Goal: Navigation & Orientation: Find specific page/section

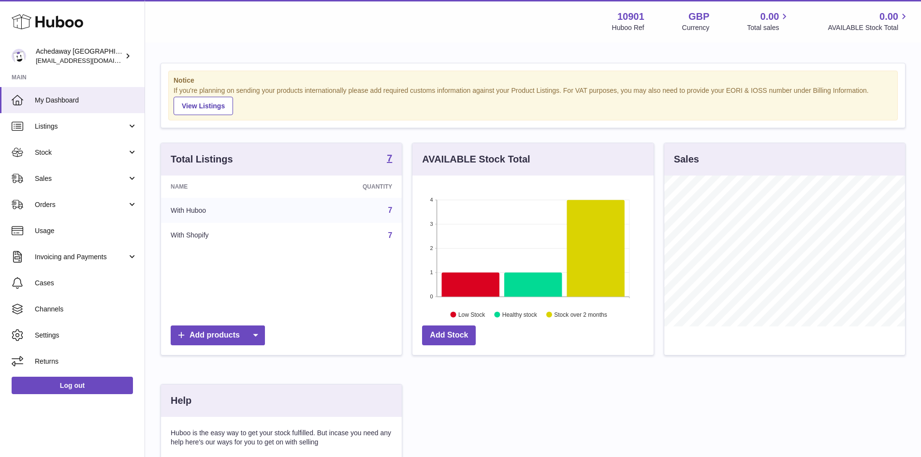
scroll to position [151, 241]
click at [100, 154] on span "Stock" at bounding box center [81, 152] width 92 height 9
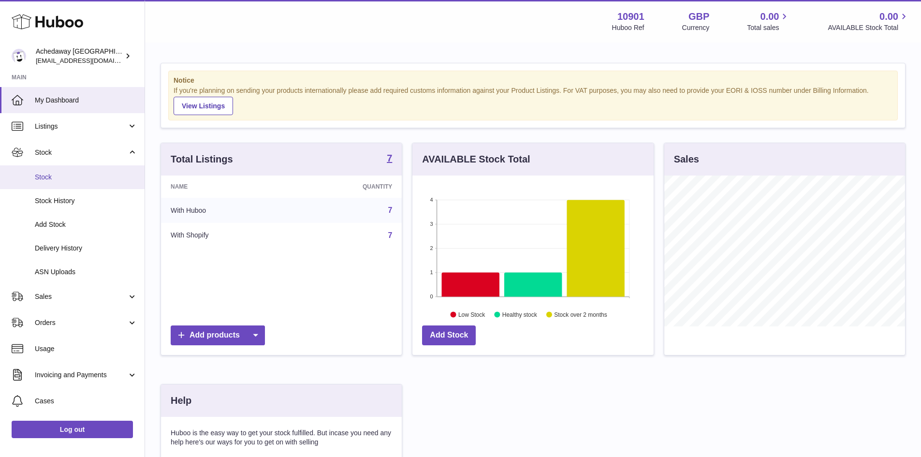
click at [102, 177] on span "Stock" at bounding box center [86, 177] width 102 height 9
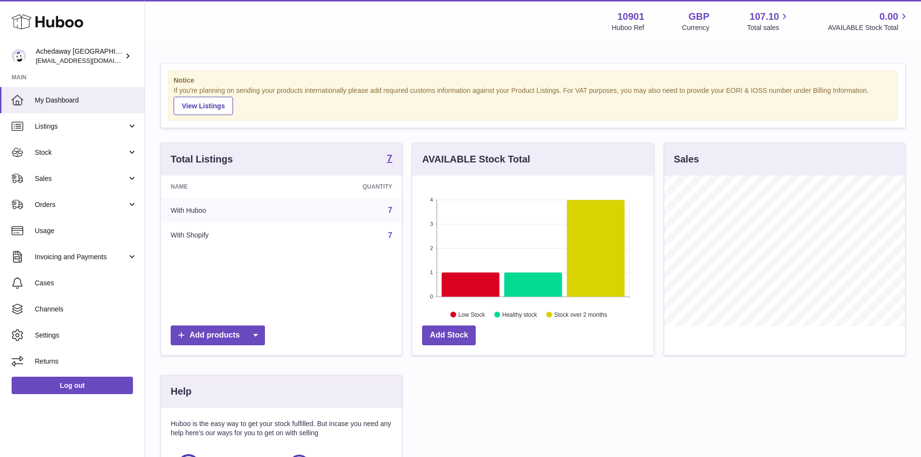
scroll to position [151, 241]
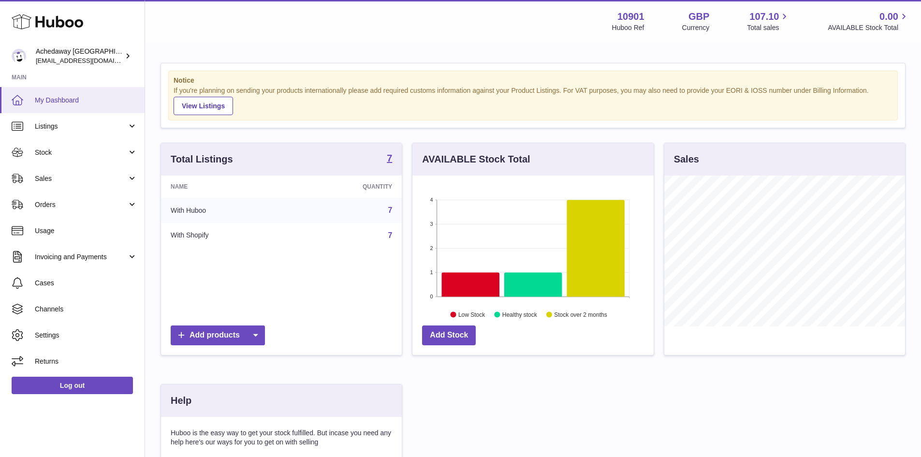
click at [99, 96] on span "My Dashboard" at bounding box center [86, 100] width 102 height 9
click at [107, 179] on span "Sales" at bounding box center [81, 178] width 92 height 9
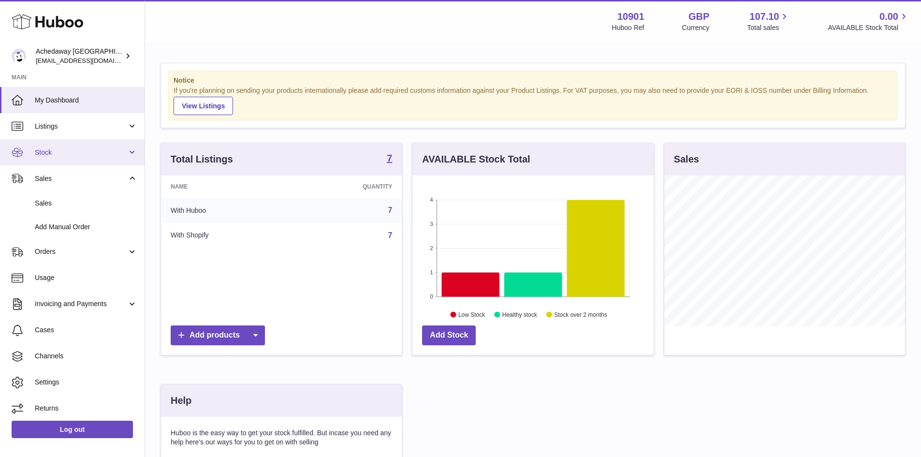
click at [105, 154] on span "Stock" at bounding box center [81, 152] width 92 height 9
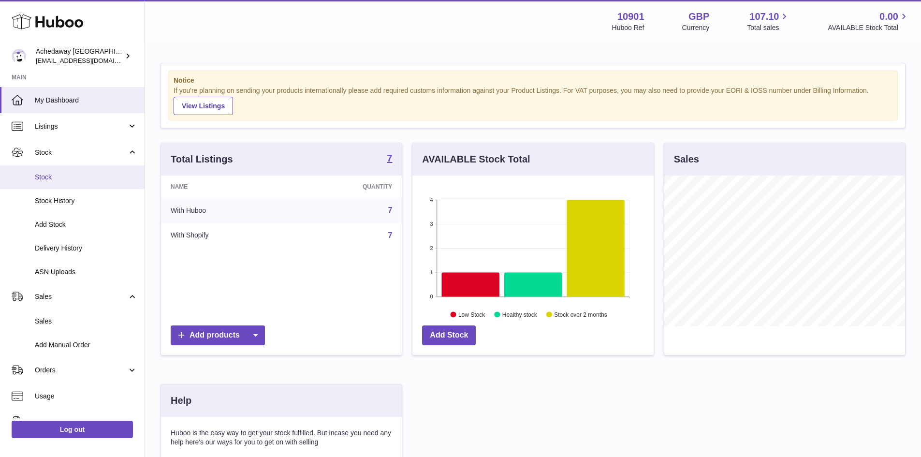
click at [105, 174] on span "Stock" at bounding box center [86, 177] width 102 height 9
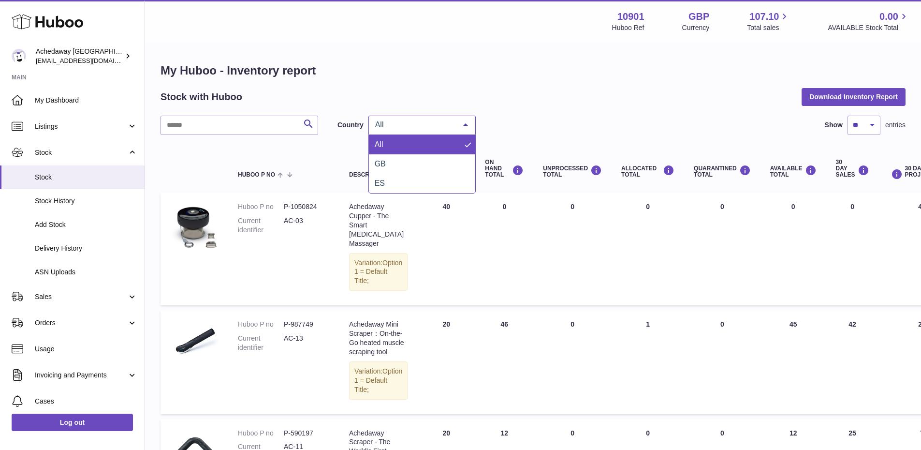
click at [390, 120] on span "All" at bounding box center [414, 125] width 83 height 10
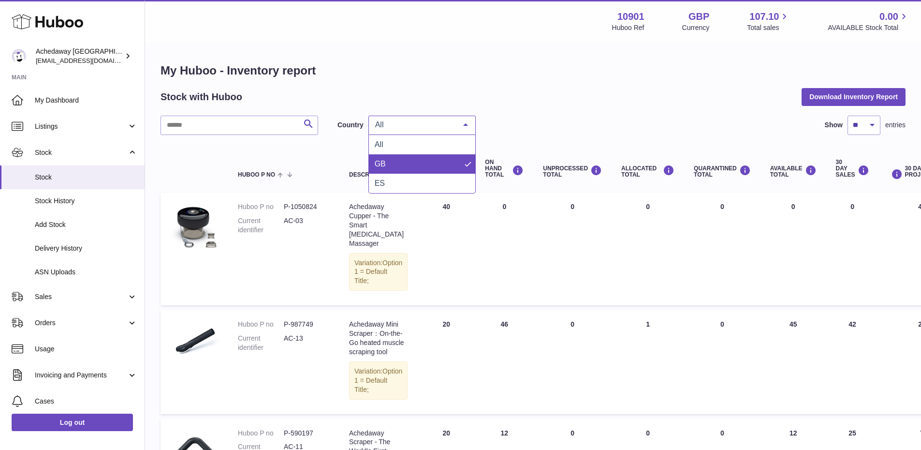
click at [383, 165] on span "GB" at bounding box center [380, 164] width 11 height 8
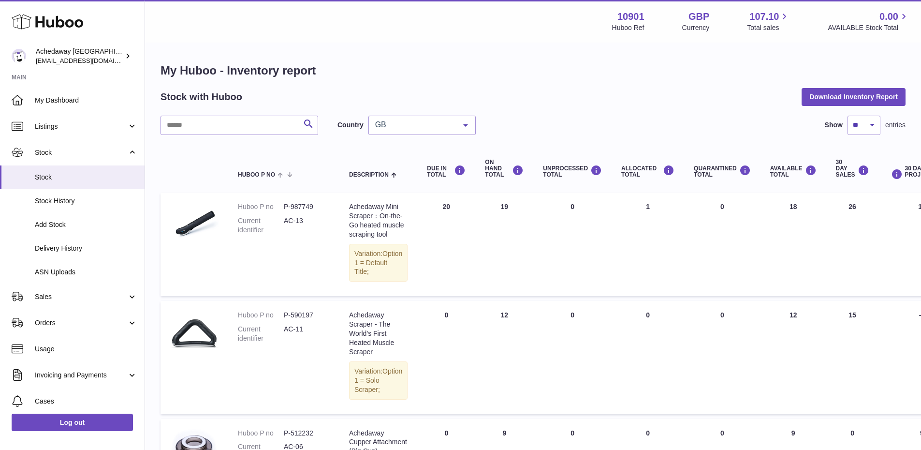
click at [450, 132] on div "GB" at bounding box center [421, 125] width 107 height 19
click at [370, 181] on span "ES" at bounding box center [422, 183] width 106 height 19
click at [72, 96] on span "My Dashboard" at bounding box center [86, 100] width 102 height 9
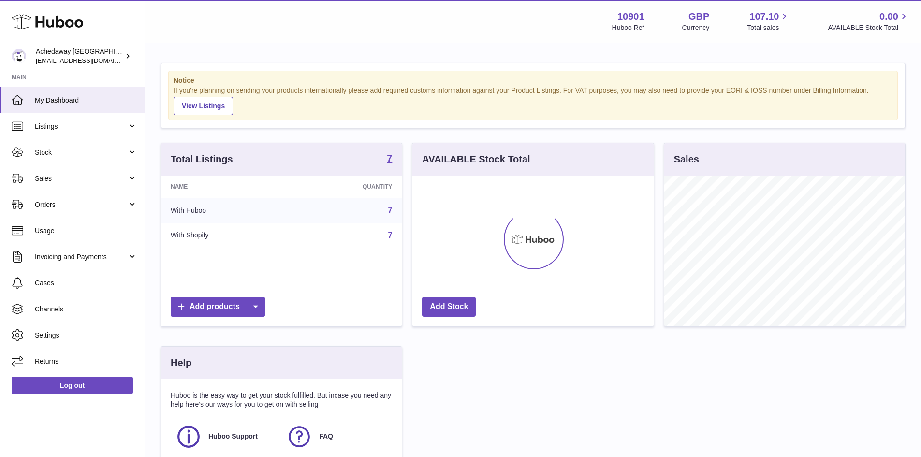
scroll to position [151, 241]
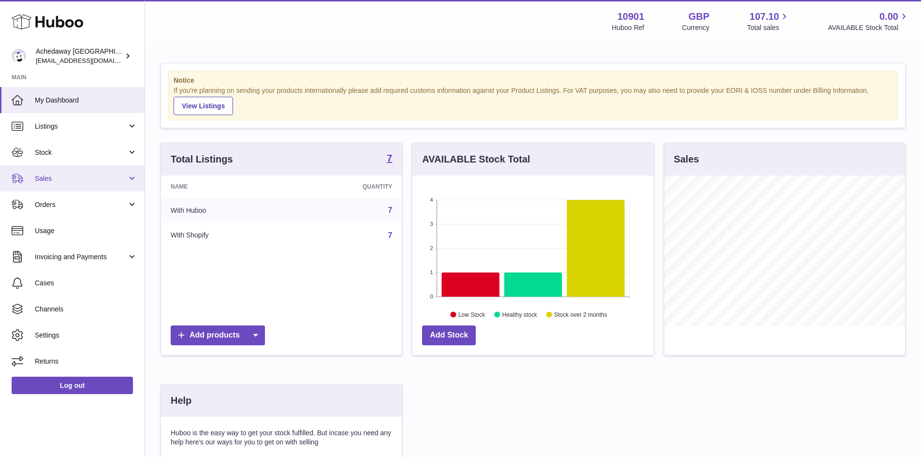
click at [65, 175] on span "Sales" at bounding box center [81, 178] width 92 height 9
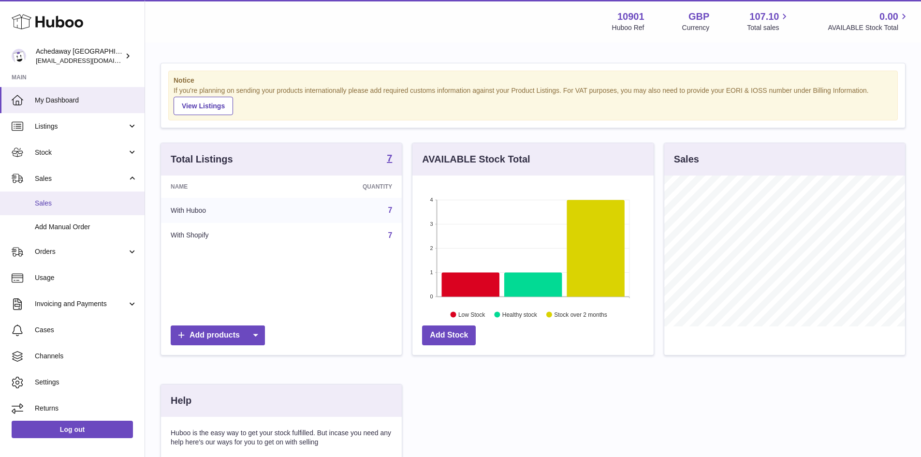
click at [74, 197] on link "Sales" at bounding box center [72, 203] width 145 height 24
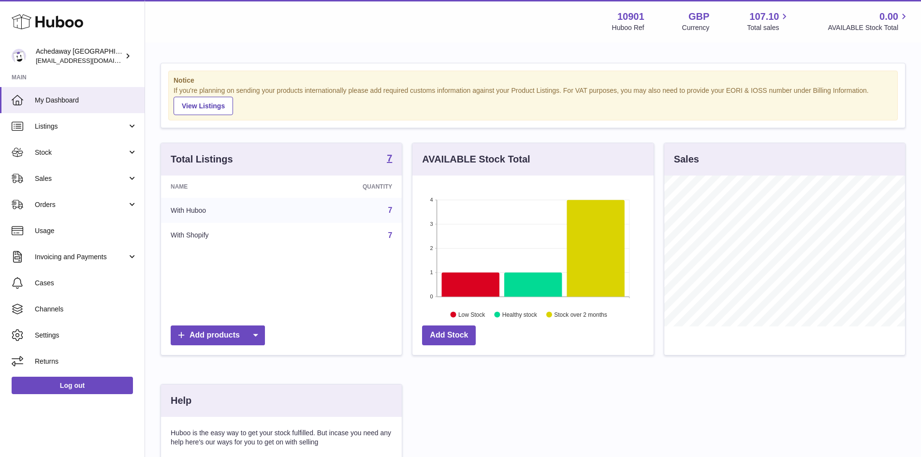
scroll to position [151, 241]
click at [80, 98] on span "My Dashboard" at bounding box center [86, 100] width 102 height 9
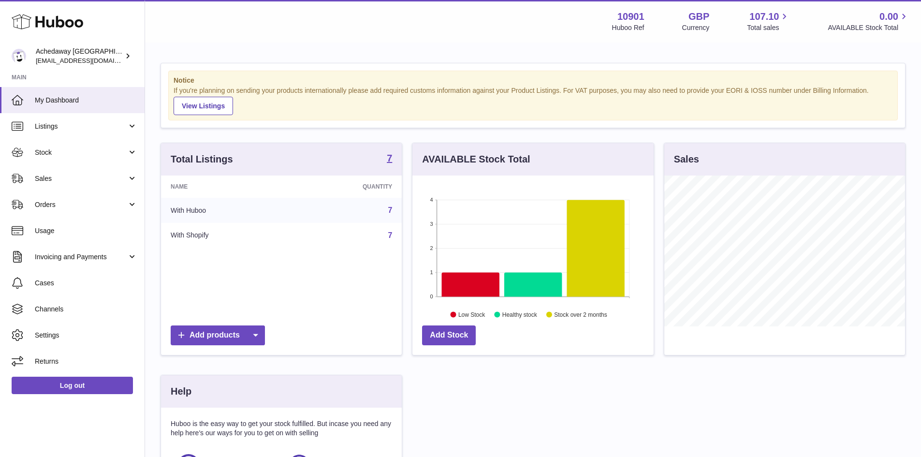
scroll to position [151, 241]
